Goal: Task Accomplishment & Management: Manage account settings

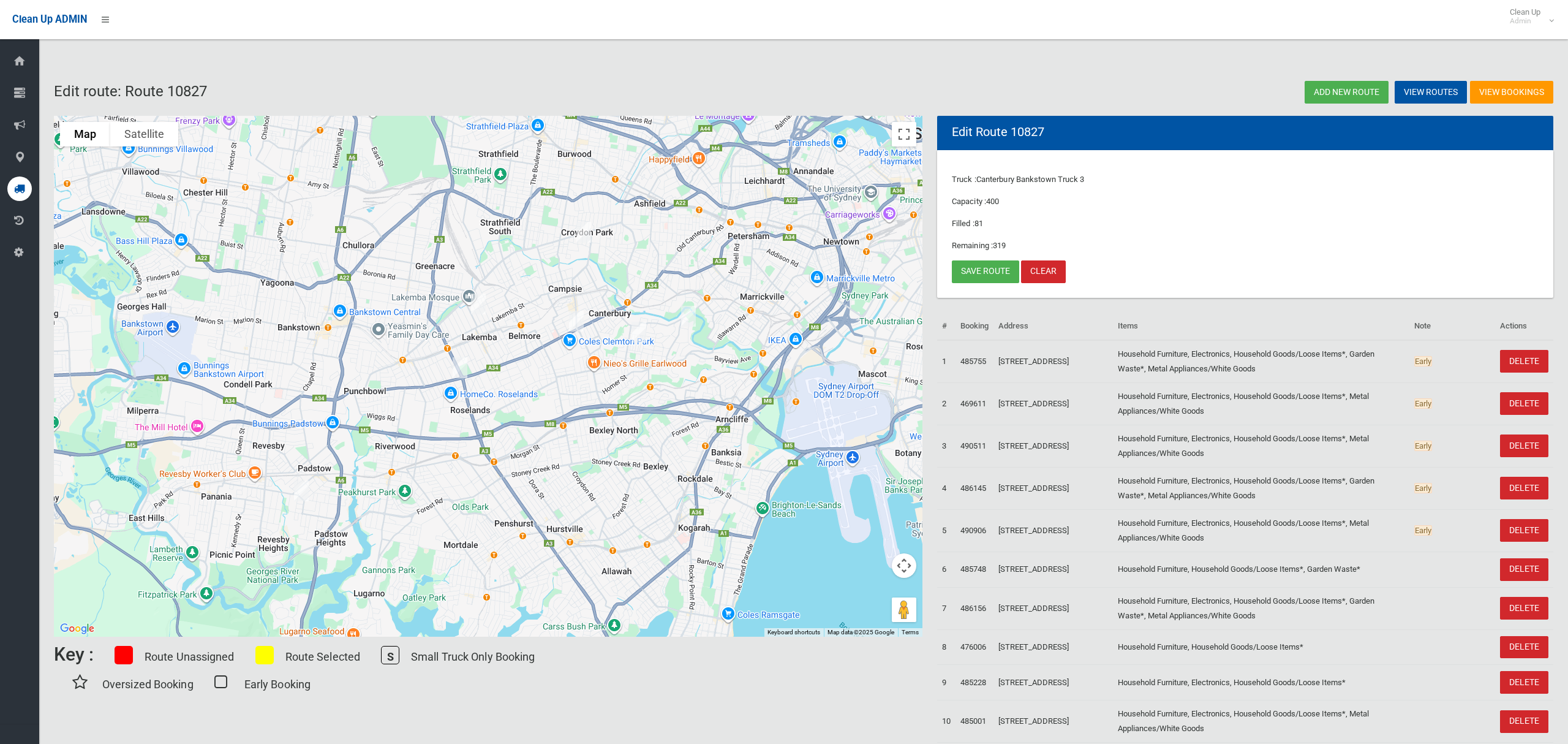
click at [304, 493] on img "1/38 Lang Street, PADSTOW NSW 2211" at bounding box center [301, 490] width 24 height 31
click at [302, 490] on img "1/38 Lang Street, PADSTOW NSW 2211" at bounding box center [301, 490] width 24 height 31
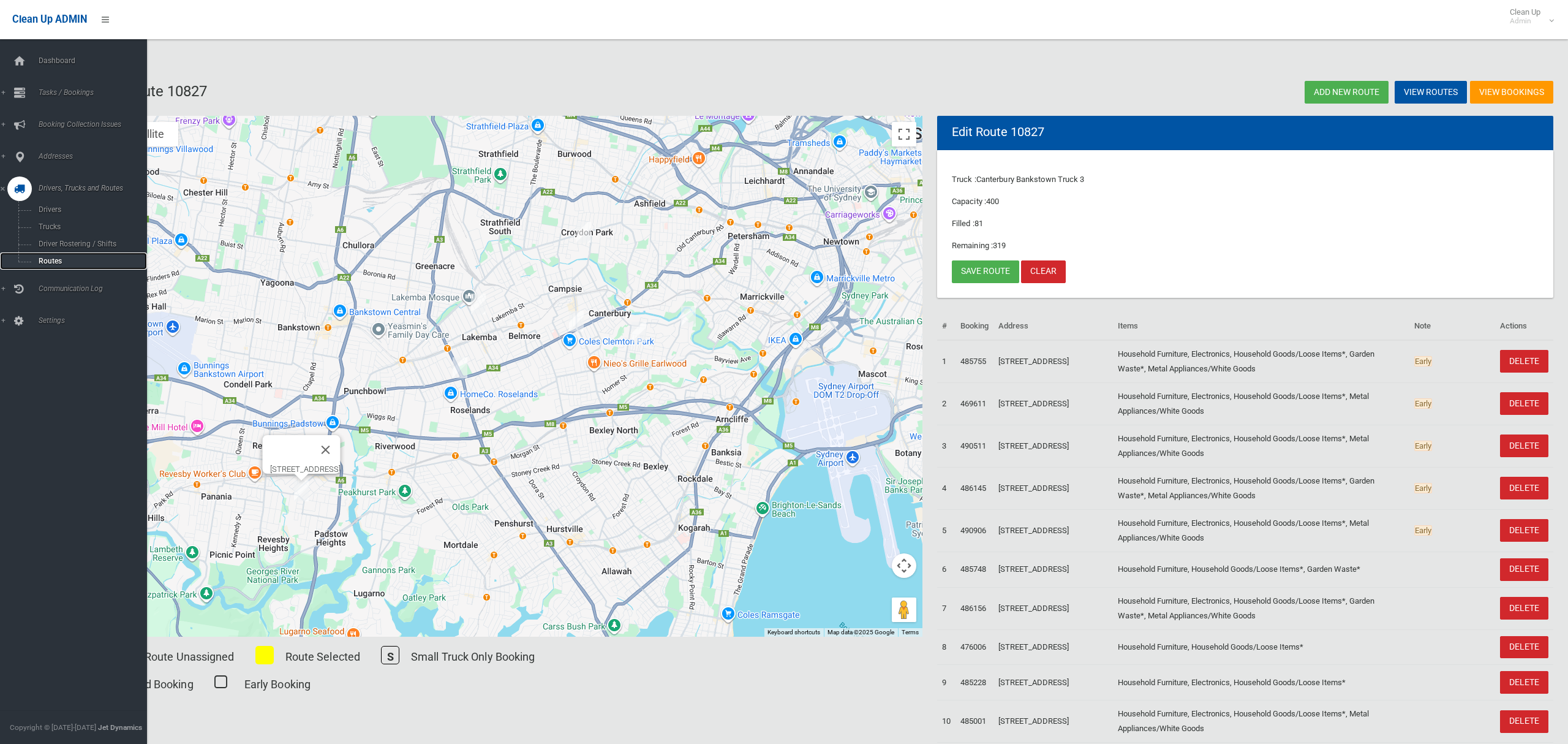
click at [48, 257] on span "Routes" at bounding box center [86, 261] width 102 height 8
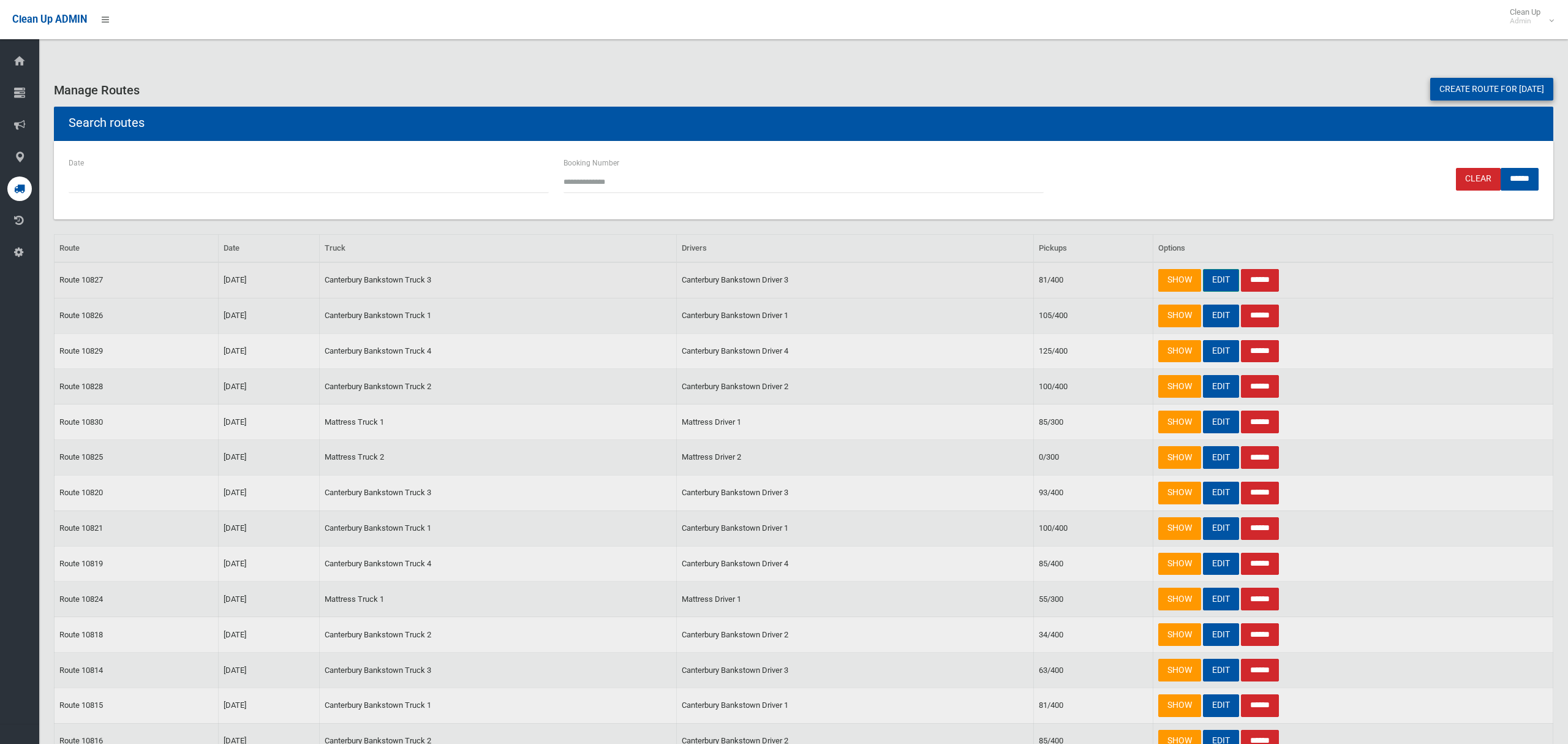
click at [1221, 282] on link "EDIT" at bounding box center [1221, 280] width 36 height 23
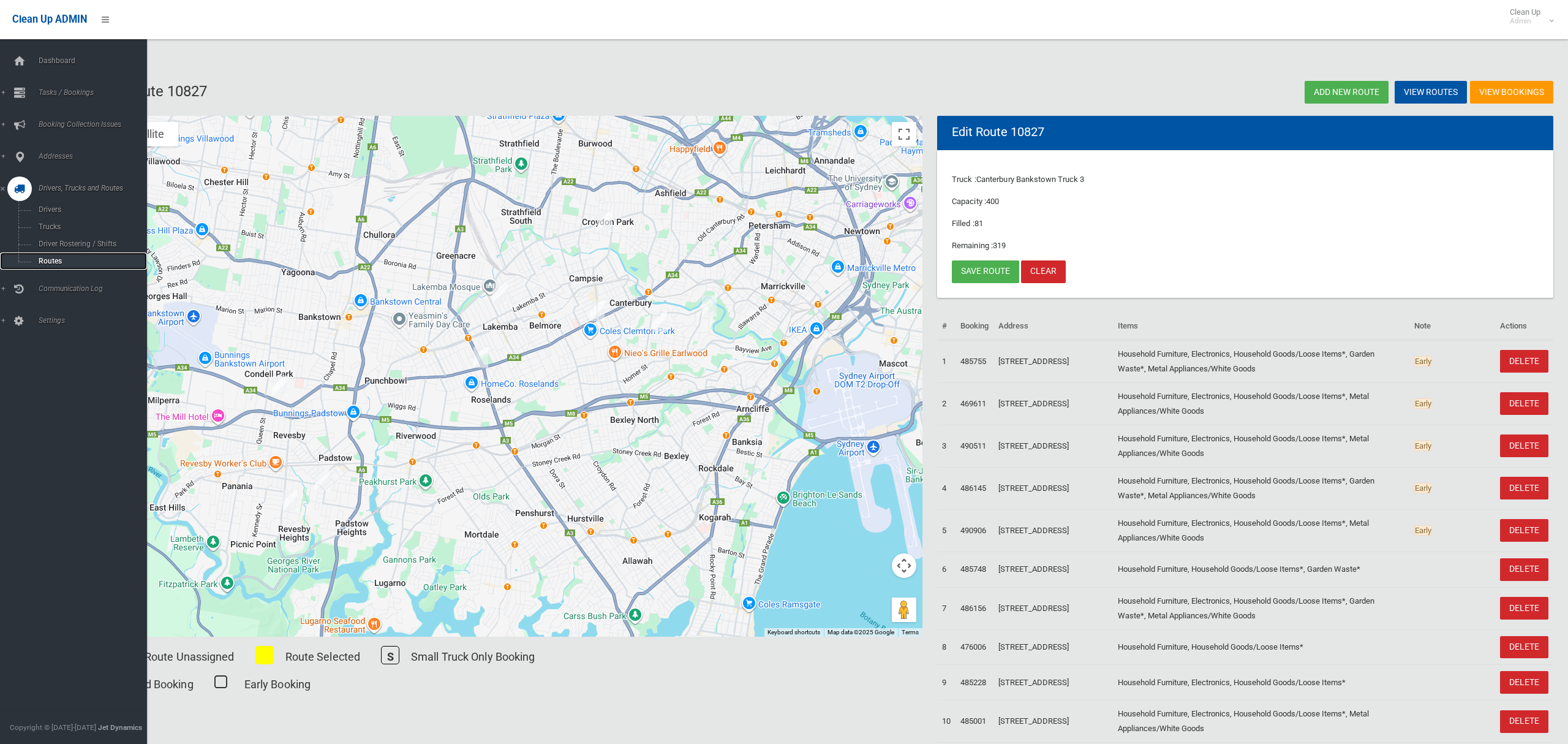
click at [45, 254] on link "Routes" at bounding box center [73, 261] width 147 height 17
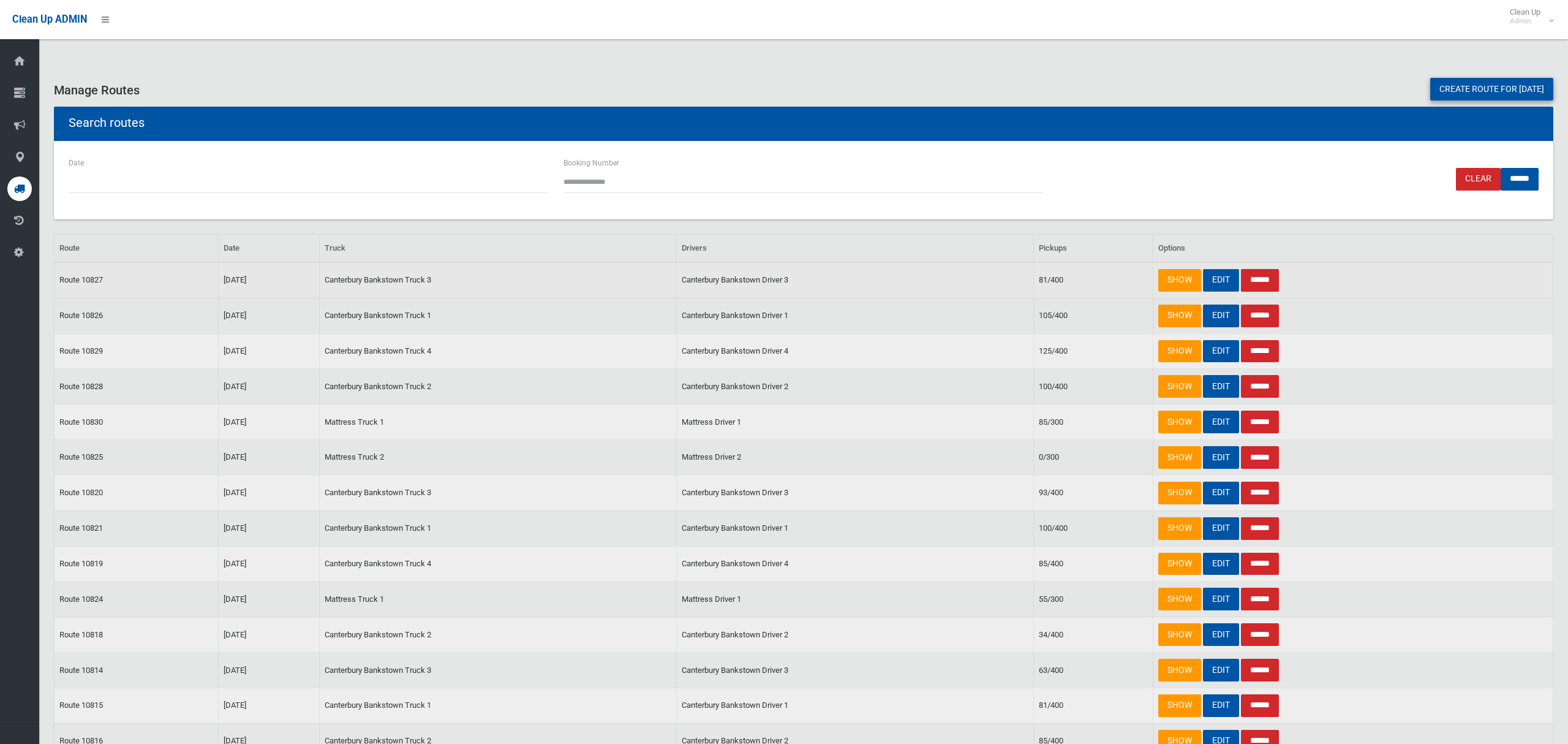
click at [1218, 282] on link "EDIT" at bounding box center [1221, 280] width 36 height 23
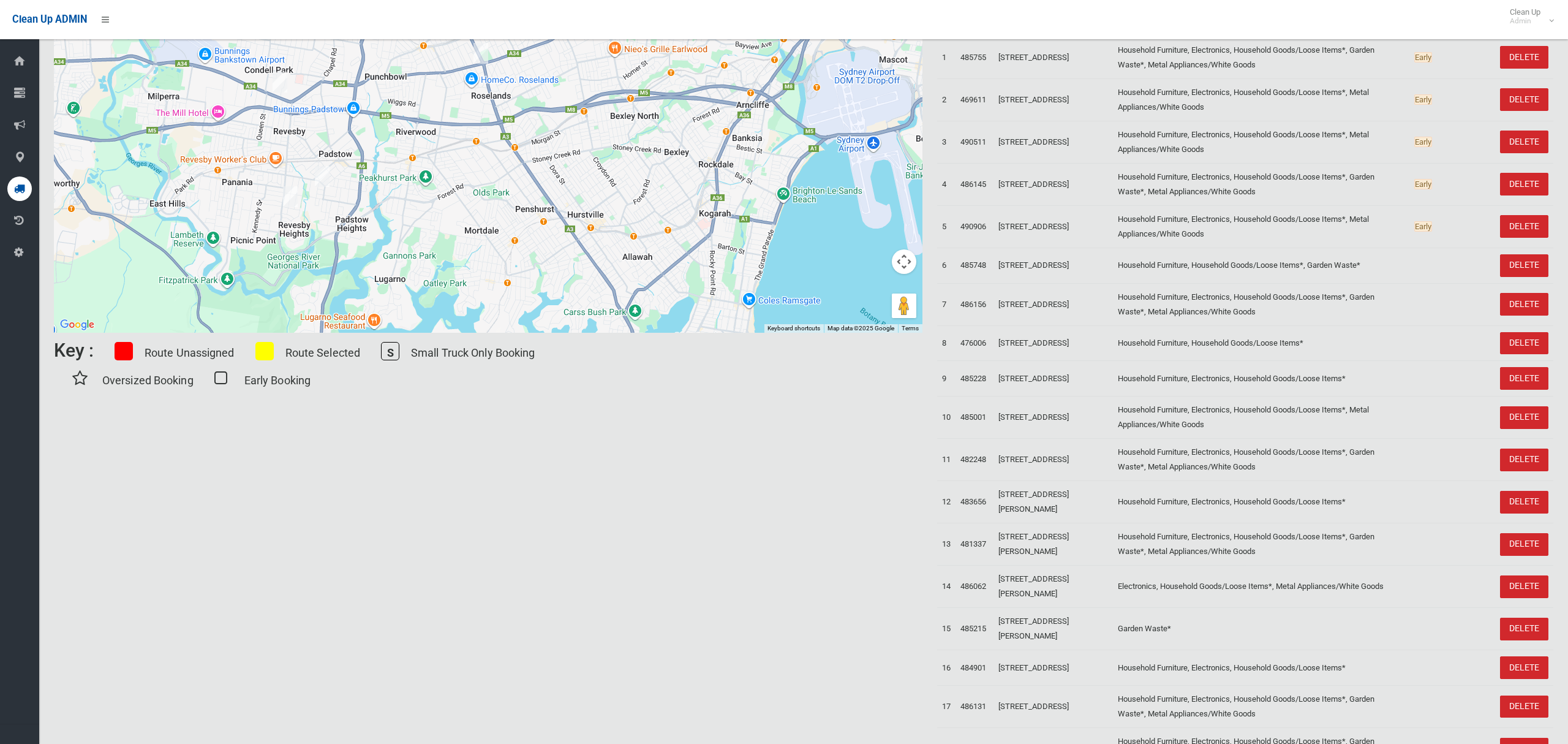
scroll to position [54, 0]
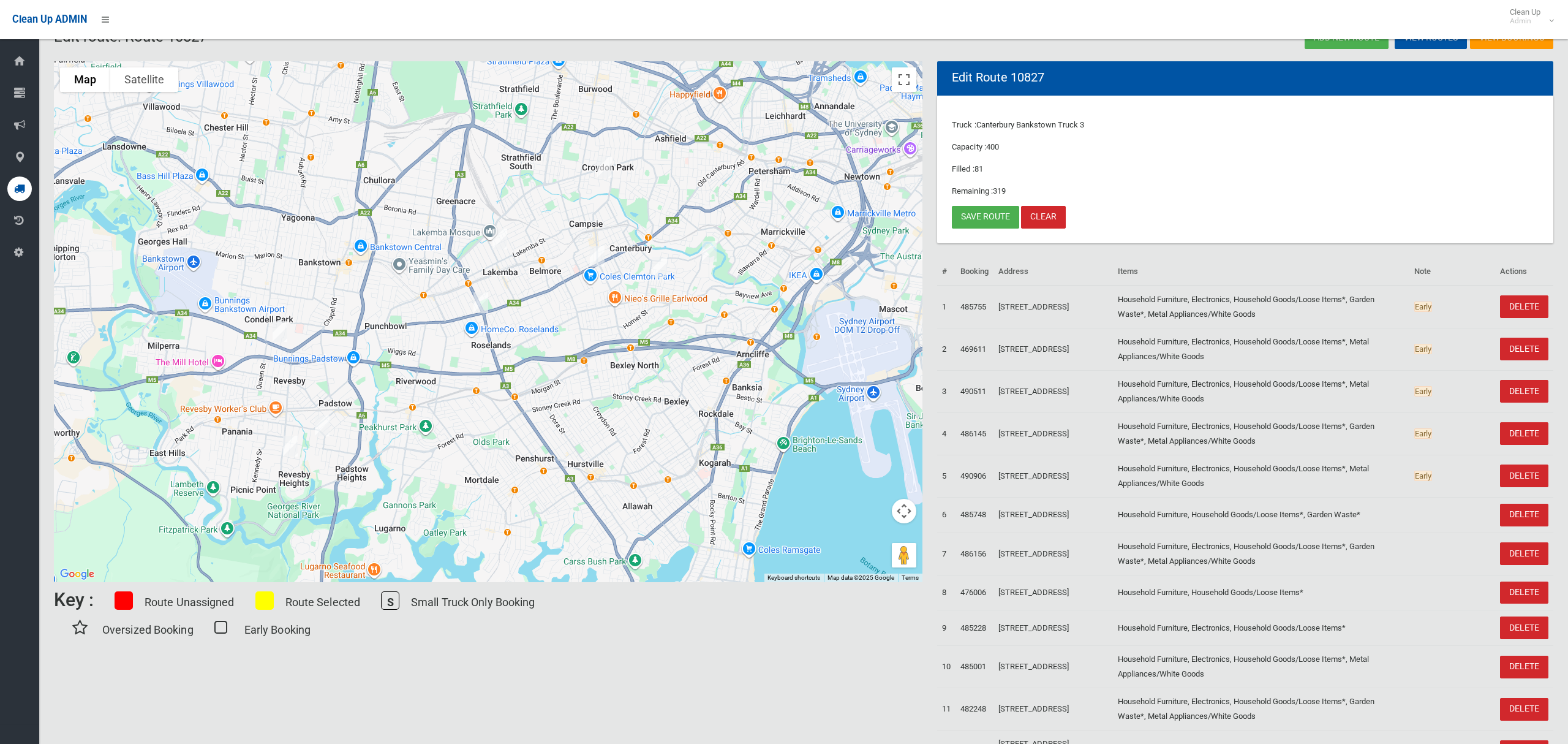
click at [608, 168] on img "39 Hampton Street, CROYDON PARK NSW 2133" at bounding box center [604, 167] width 24 height 31
click at [495, 241] on img "30 Wangee Road, LAKEMBA NSW 2195" at bounding box center [499, 239] width 24 height 31
click at [481, 302] on img "1 Stephenson Street, ROSELANDS NSW 2196" at bounding box center [481, 302] width 24 height 31
click at [598, 258] on img "3 Viking Street, CAMPSIE NSW 2194" at bounding box center [597, 256] width 24 height 31
click at [660, 268] on img "69 Richmond Street, EARLWOOD NSW 2206" at bounding box center [660, 267] width 24 height 31
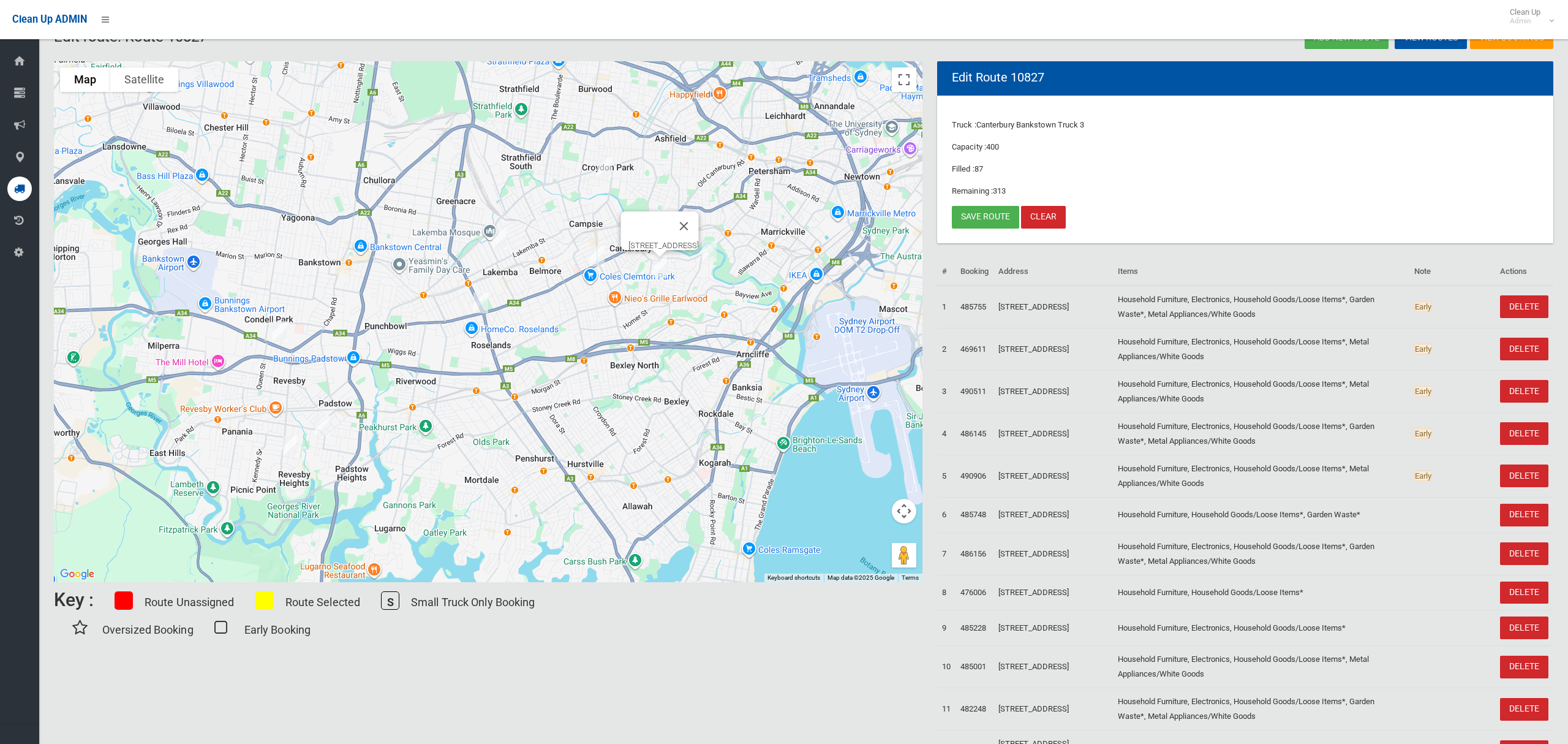
click at [715, 261] on img "2 Pomroy Avenue, EARLWOOD NSW 2206" at bounding box center [709, 251] width 24 height 31
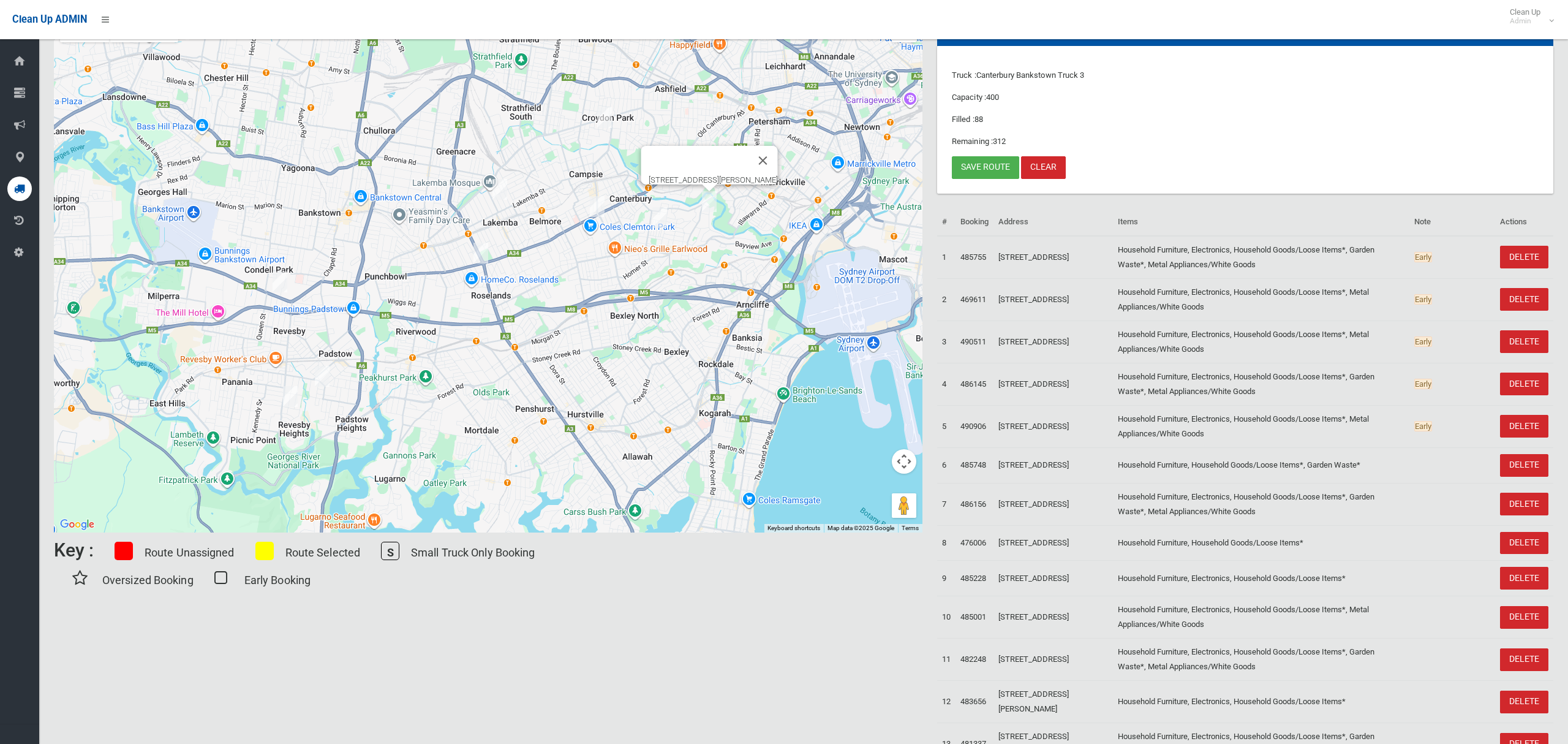
scroll to position [0, 0]
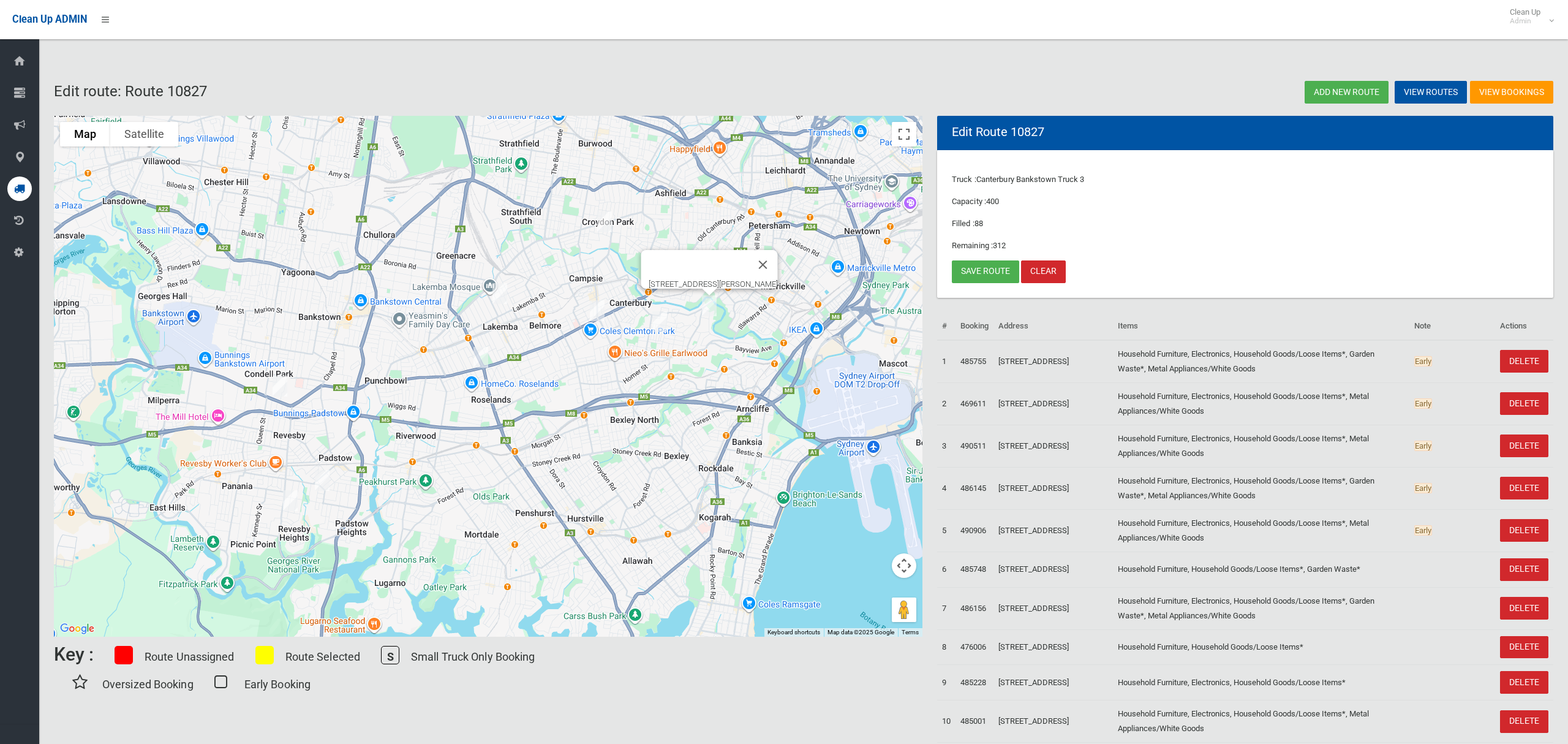
click at [712, 305] on img "2 Pomroy Avenue, EARLWOOD NSW 2206" at bounding box center [709, 306] width 24 height 31
click at [601, 219] on img "39 Hampton Street, CROYDON PARK NSW 2133" at bounding box center [604, 222] width 24 height 31
click at [597, 311] on img "3 Viking Street, CAMPSIE NSW 2194" at bounding box center [597, 311] width 24 height 31
drag, startPoint x: 657, startPoint y: 323, endPoint x: 633, endPoint y: 343, distance: 31.2
click at [656, 323] on img "69 Richmond Street, EARLWOOD NSW 2206" at bounding box center [660, 322] width 24 height 31
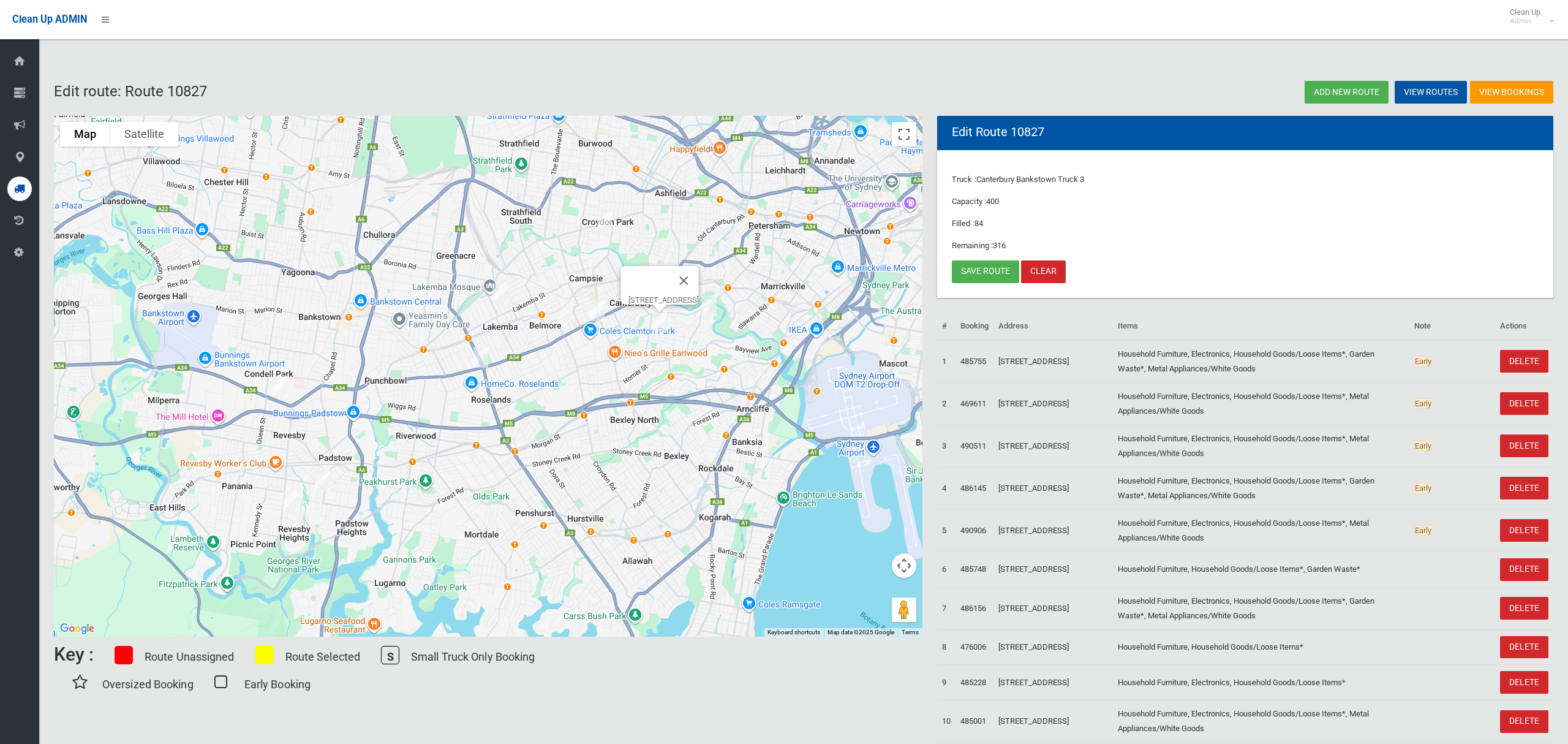
click at [504, 298] on img "30 Wangee Road, LAKEMBA NSW 2195" at bounding box center [499, 293] width 24 height 31
click at [481, 357] on img "1 Stephenson Street, ROSELANDS NSW 2196" at bounding box center [481, 357] width 24 height 31
click at [277, 389] on img "54 Milperra Road, REVESBY NSW 2212" at bounding box center [279, 386] width 24 height 31
click at [277, 388] on img "54 Milperra Road, REVESBY NSW 2212" at bounding box center [279, 386] width 24 height 31
drag, startPoint x: 320, startPoint y: 481, endPoint x: 290, endPoint y: 496, distance: 33.5
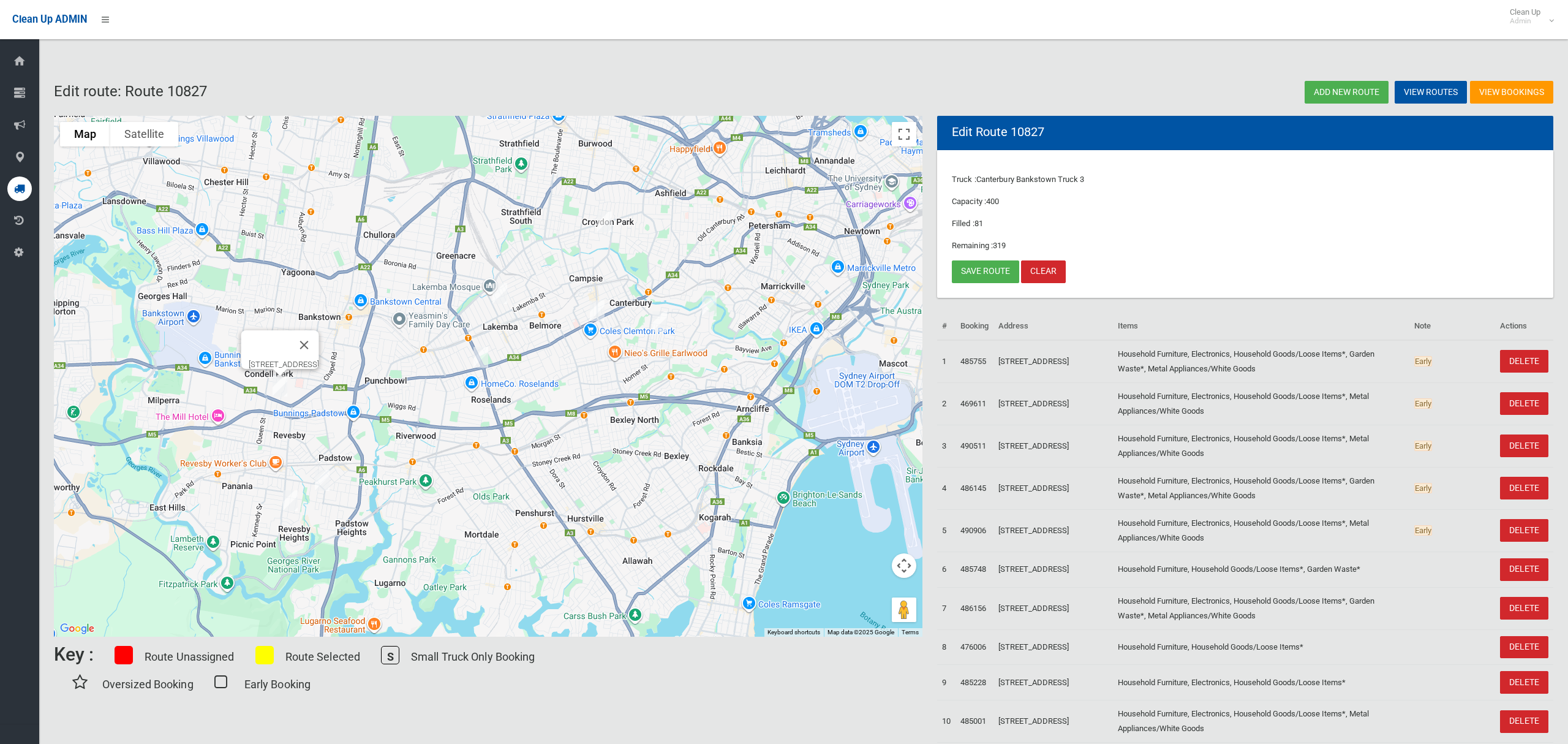
click at [320, 481] on img "1/38 Lang Street, PADSTOW NSW 2211" at bounding box center [322, 481] width 24 height 31
click at [288, 502] on img "279A The River Road, REVESBY NSW 2212" at bounding box center [290, 501] width 24 height 31
click at [290, 505] on img "279A The River Road, REVESBY NSW 2212" at bounding box center [290, 501] width 24 height 31
click at [329, 456] on button "Close" at bounding box center [315, 460] width 29 height 29
click at [325, 483] on img "1/38 Lang Street, PADSTOW NSW 2211" at bounding box center [322, 481] width 24 height 31
